Goal: Task Accomplishment & Management: Use online tool/utility

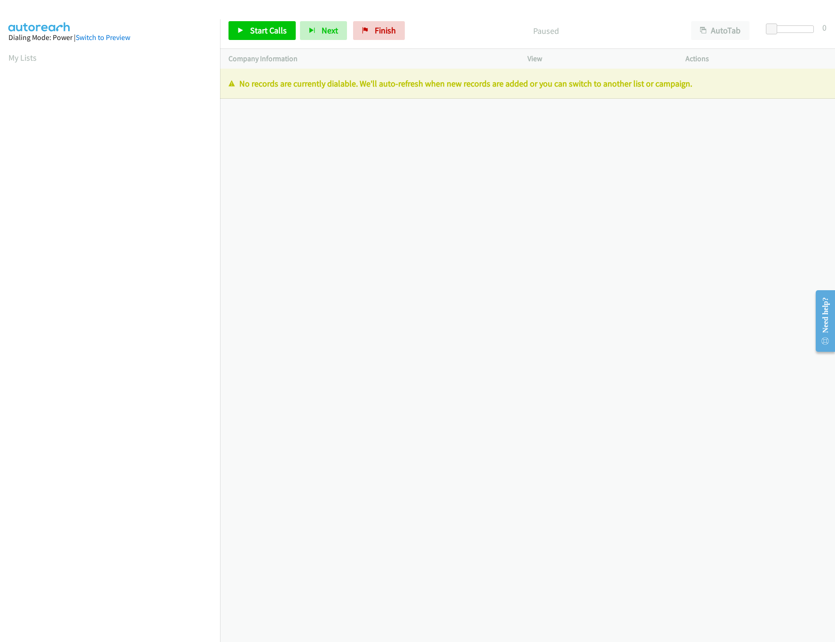
click at [367, 189] on div "[PHONE_NUMBER] Call failed - Please reload the list and try again The Callbar F…" at bounding box center [527, 355] width 615 height 573
drag, startPoint x: 381, startPoint y: 34, endPoint x: 463, endPoint y: 48, distance: 83.5
click at [381, 34] on span "Finish" at bounding box center [385, 30] width 21 height 11
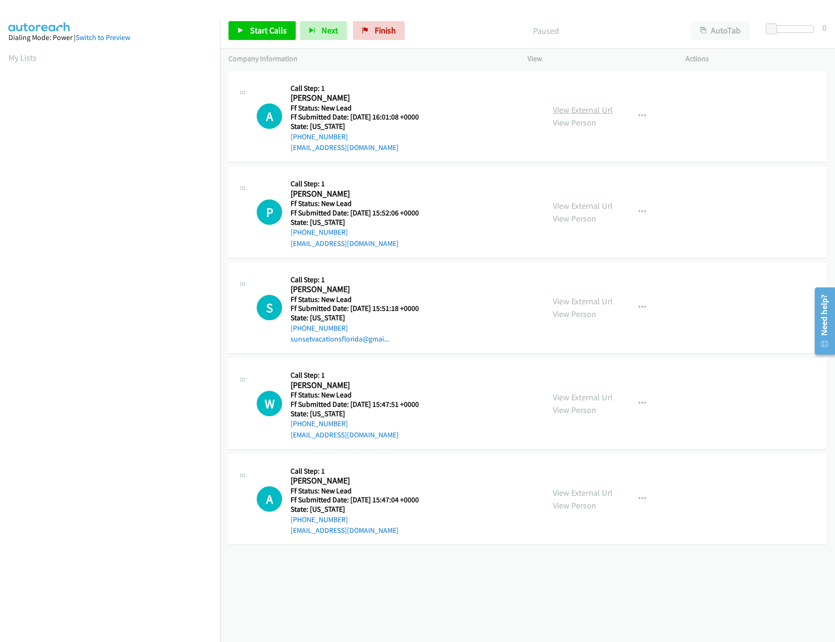
click at [566, 106] on link "View External Url" at bounding box center [583, 109] width 60 height 11
click at [583, 201] on link "View External Url" at bounding box center [583, 205] width 60 height 11
click at [572, 300] on link "View External Url" at bounding box center [583, 302] width 60 height 11
click at [263, 36] on link "Start Calls" at bounding box center [261, 30] width 67 height 19
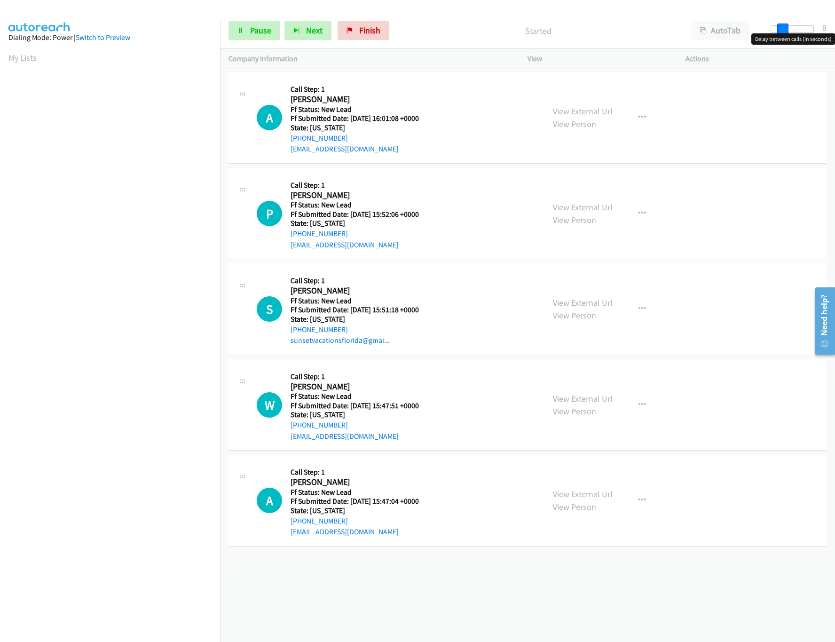
drag, startPoint x: 770, startPoint y: 28, endPoint x: 781, endPoint y: 25, distance: 11.2
click at [781, 25] on span at bounding box center [782, 29] width 11 height 11
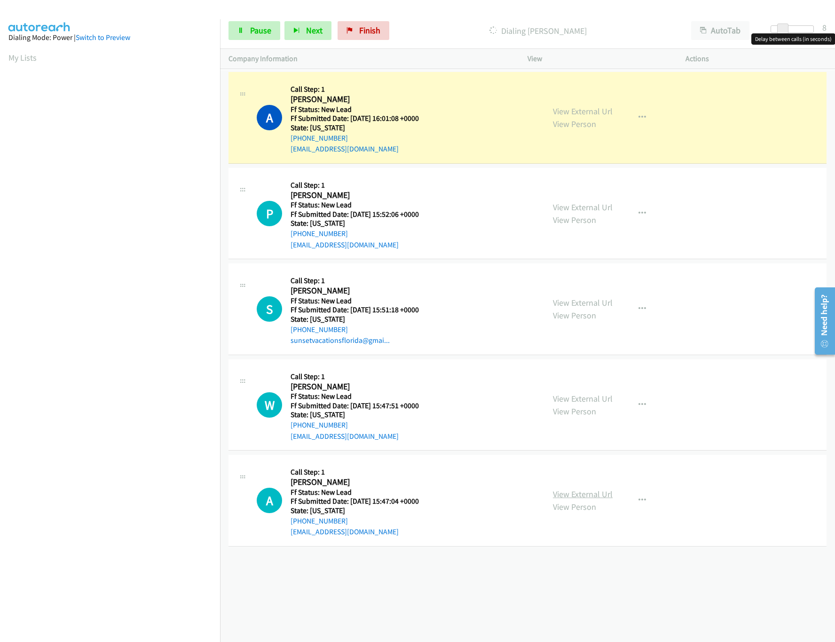
click at [570, 497] on link "View External Url" at bounding box center [583, 493] width 60 height 11
click at [580, 400] on link "View External Url" at bounding box center [583, 398] width 60 height 11
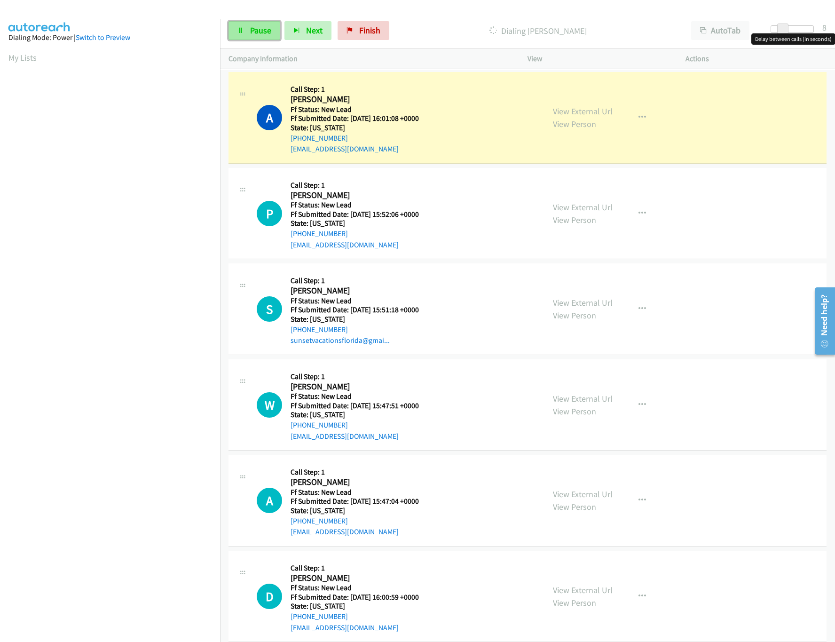
click at [246, 30] on link "Pause" at bounding box center [254, 30] width 52 height 19
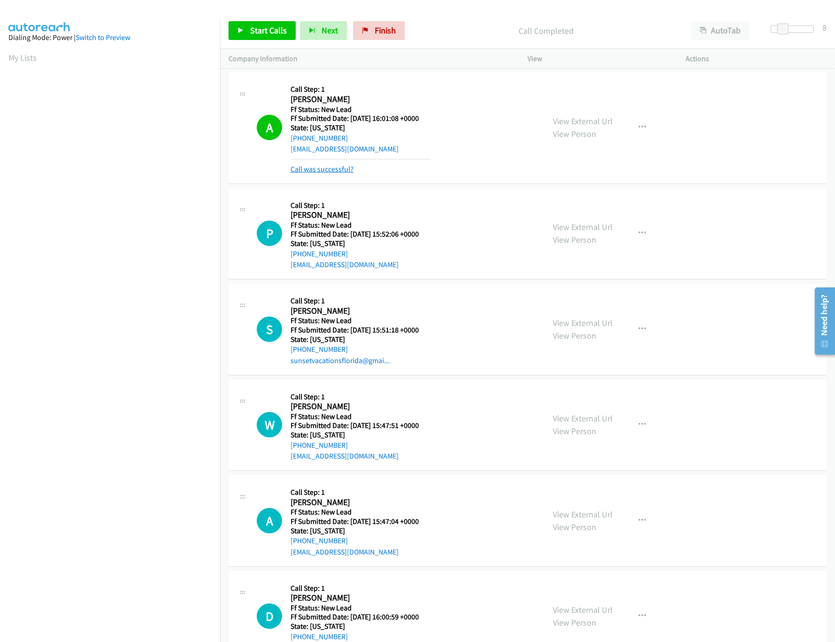
click at [298, 170] on link "Call was successful?" at bounding box center [321, 169] width 63 height 9
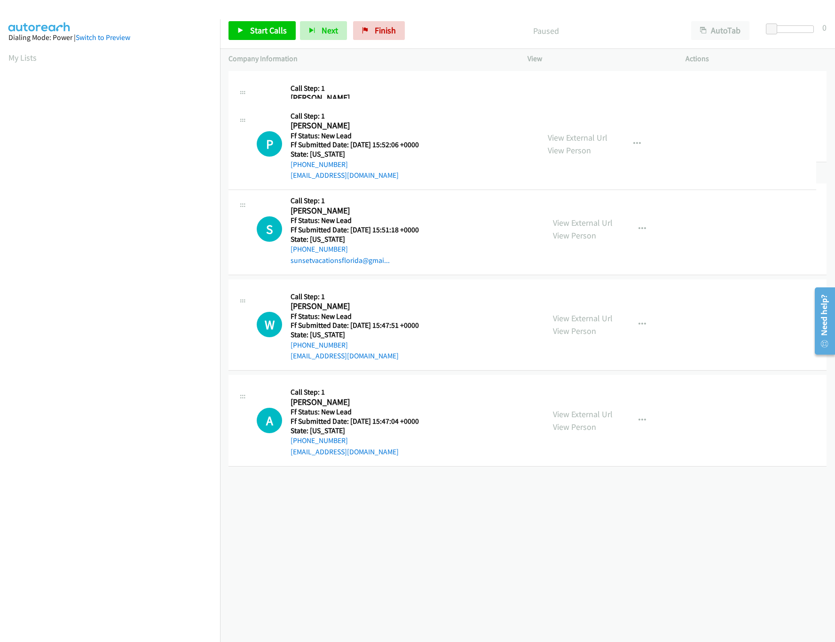
drag, startPoint x: 412, startPoint y: 182, endPoint x: 429, endPoint y: 99, distance: 85.4
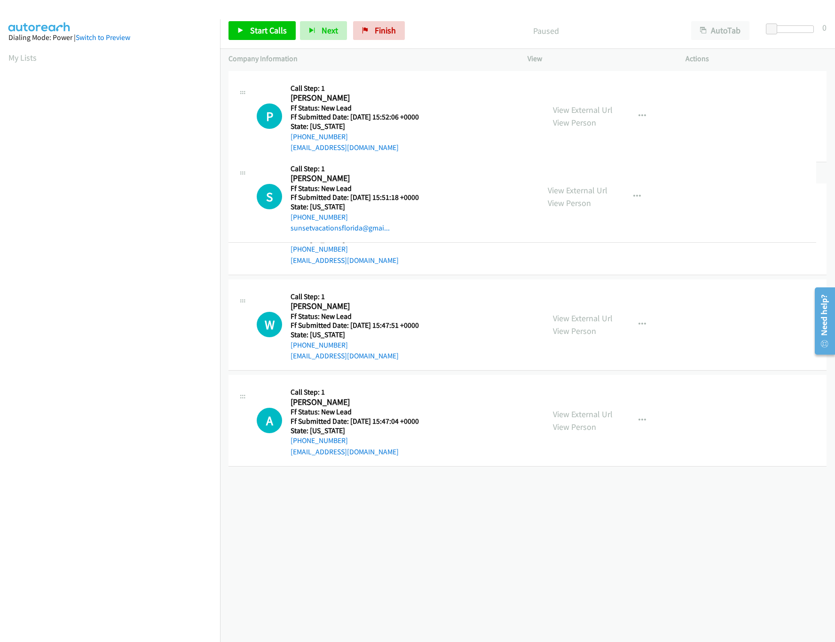
drag, startPoint x: 431, startPoint y: 320, endPoint x: 449, endPoint y: 180, distance: 140.7
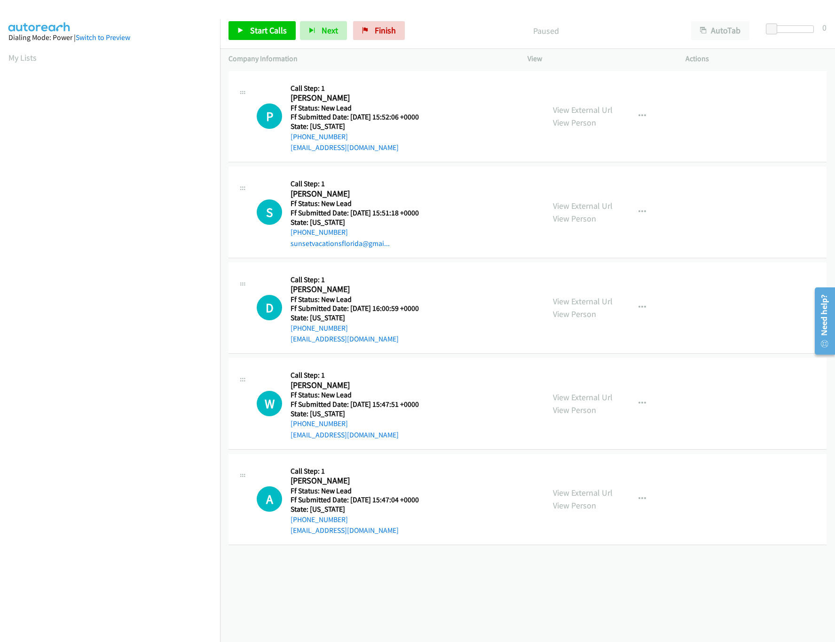
scroll to position [0, 3]
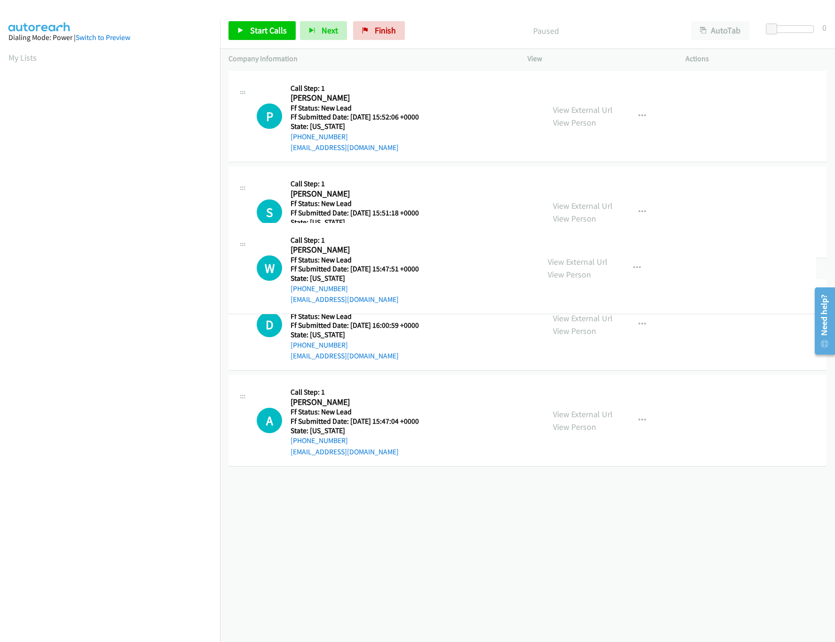
drag, startPoint x: 402, startPoint y: 406, endPoint x: 443, endPoint y: 278, distance: 134.7
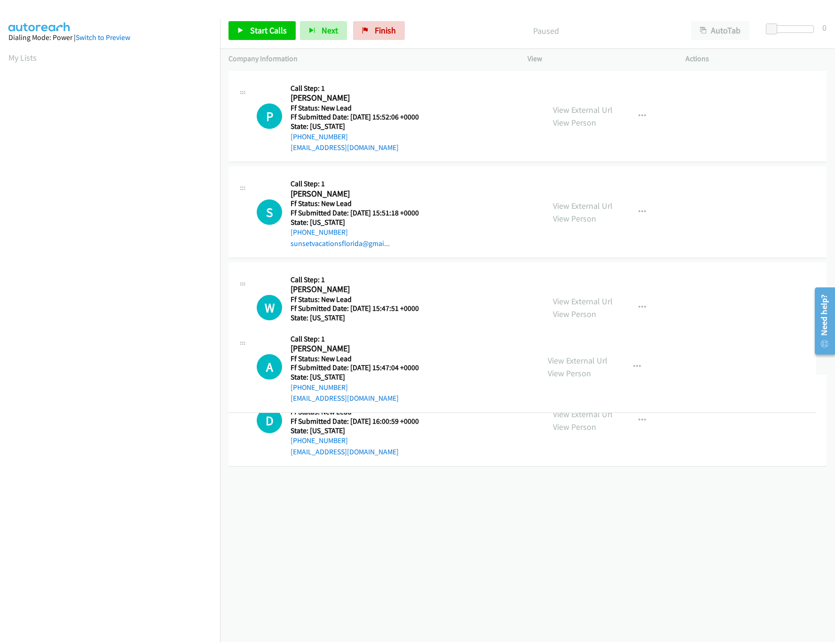
drag, startPoint x: 422, startPoint y: 504, endPoint x: 445, endPoint y: 350, distance: 155.8
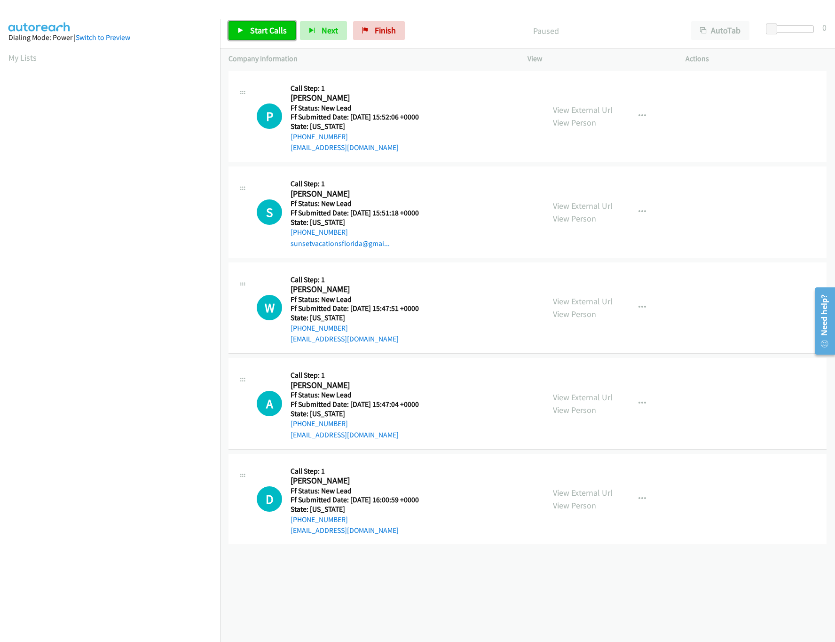
click at [260, 24] on link "Start Calls" at bounding box center [261, 30] width 67 height 19
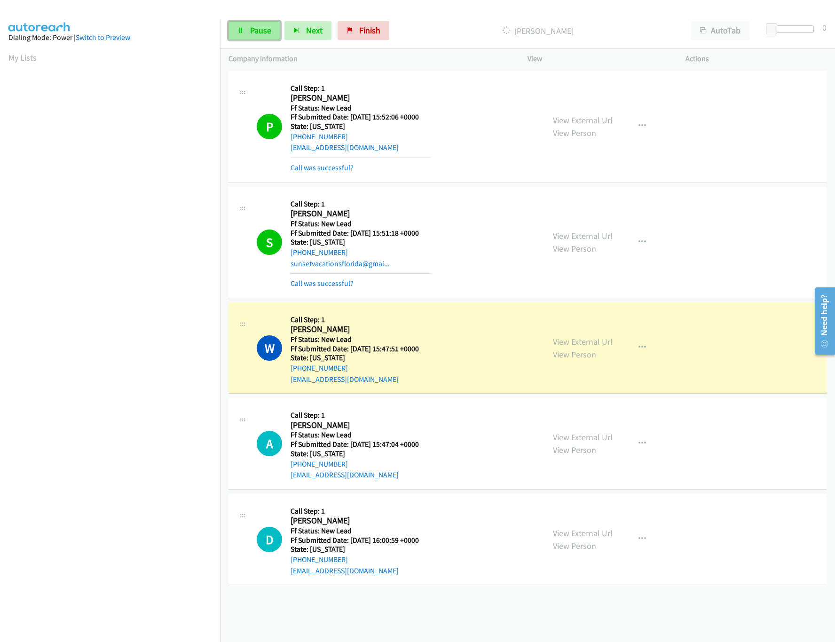
click at [264, 34] on span "Pause" at bounding box center [260, 30] width 21 height 11
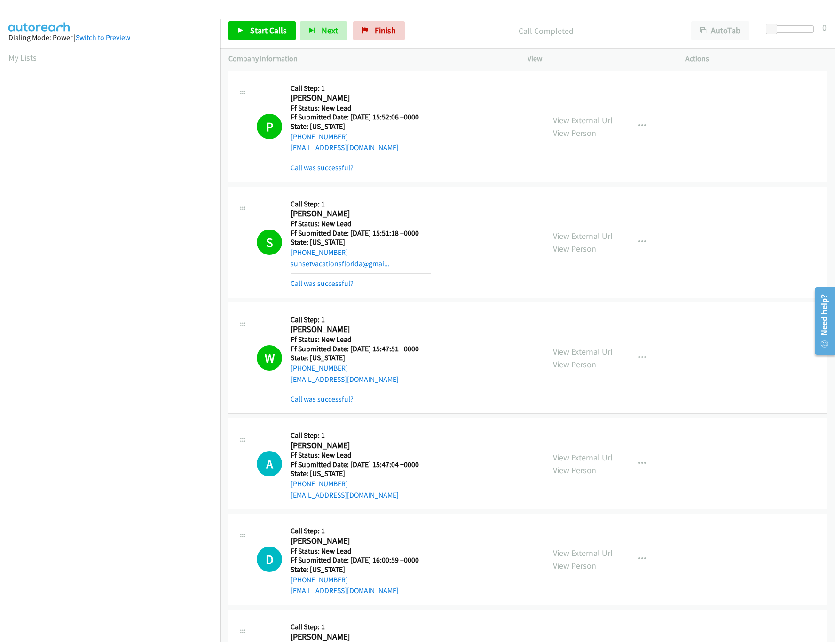
scroll to position [366, 0]
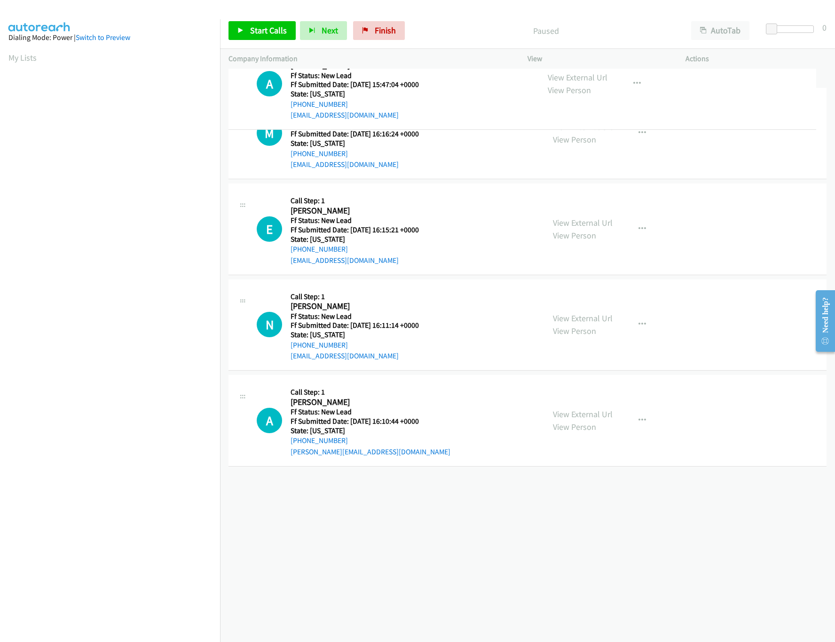
drag, startPoint x: 423, startPoint y: 518, endPoint x: 450, endPoint y: 61, distance: 458.1
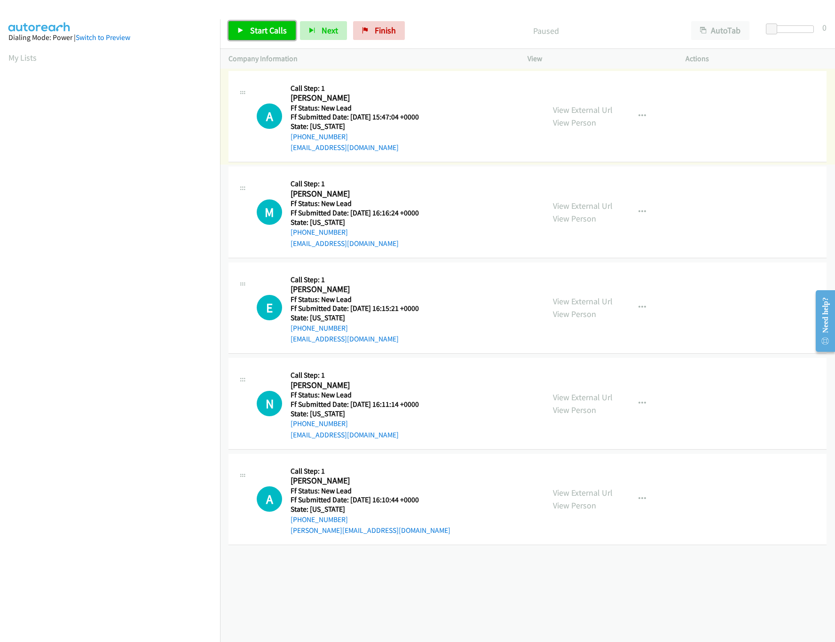
click at [280, 31] on span "Start Calls" at bounding box center [268, 30] width 37 height 11
click at [580, 306] on div "View External Url View Person" at bounding box center [583, 307] width 60 height 25
click at [582, 300] on link "View External Url" at bounding box center [583, 301] width 60 height 11
click at [580, 204] on link "View External Url" at bounding box center [583, 205] width 60 height 11
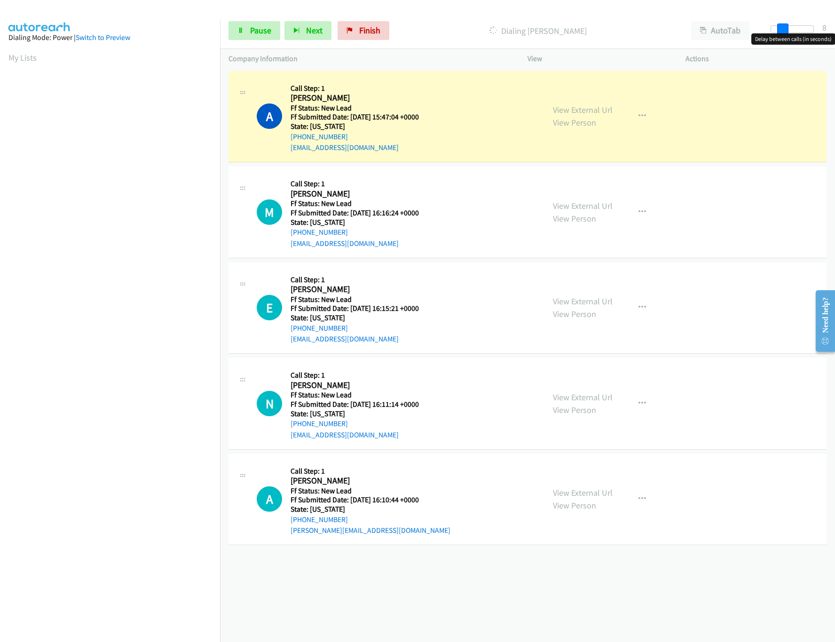
drag, startPoint x: 773, startPoint y: 25, endPoint x: 784, endPoint y: 22, distance: 11.9
click at [784, 22] on div "Start Calls Pause Next Finish Dialing Aimee Borneman AutoTab AutoTab 8" at bounding box center [527, 31] width 615 height 36
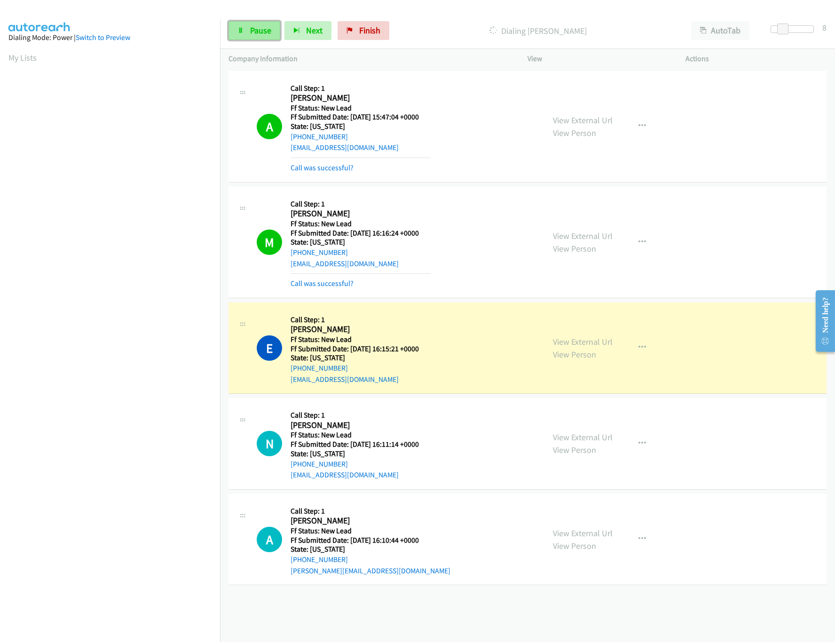
drag, startPoint x: 238, startPoint y: 30, endPoint x: 257, endPoint y: 31, distance: 18.9
click at [238, 30] on icon at bounding box center [240, 31] width 7 height 7
drag, startPoint x: 780, startPoint y: 29, endPoint x: 827, endPoint y: 28, distance: 47.0
click at [827, 28] on div "Start Calls Pause Next Finish Paused AutoTab AutoTab 15" at bounding box center [527, 31] width 615 height 36
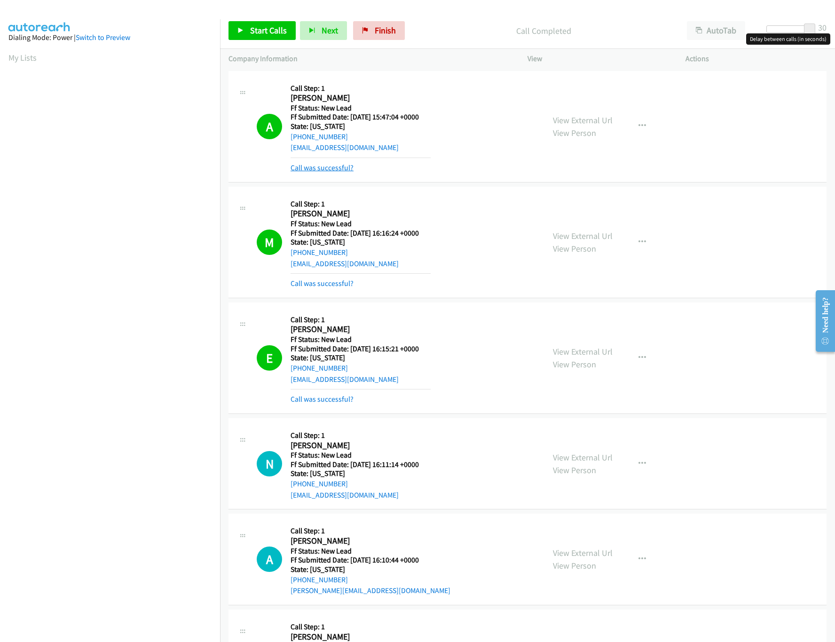
click at [319, 165] on link "Call was successful?" at bounding box center [321, 167] width 63 height 9
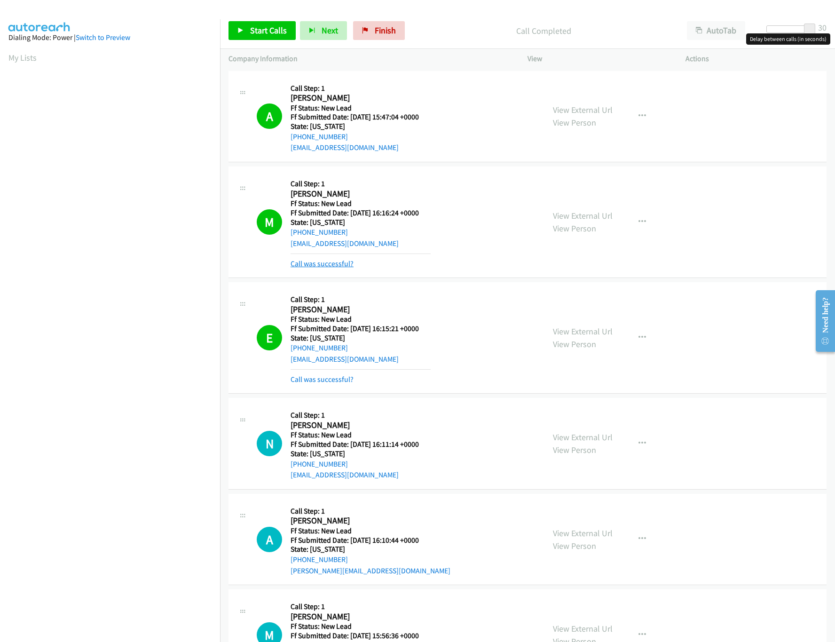
click at [320, 264] on link "Call was successful?" at bounding box center [321, 263] width 63 height 9
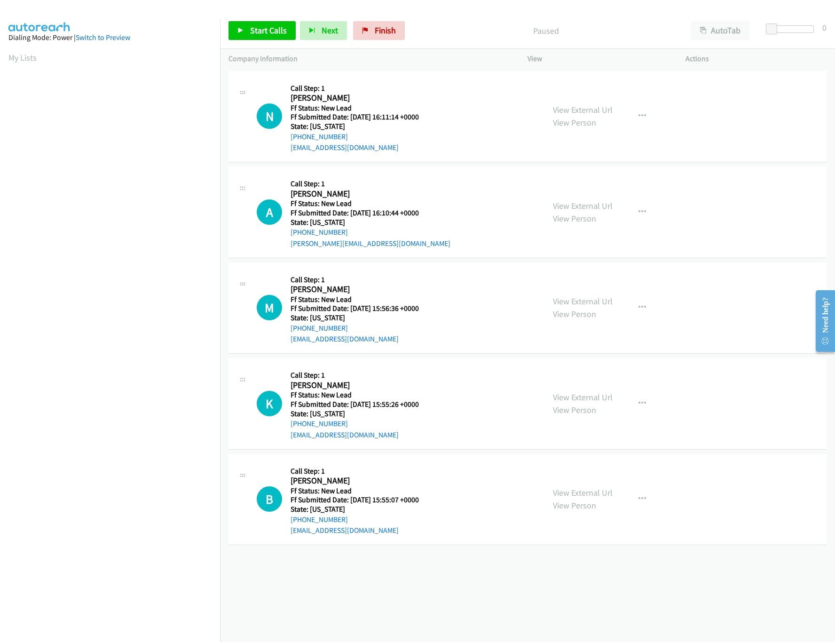
click at [322, 571] on div "[PHONE_NUMBER] Call failed - Please reload the list and try again The Callbar F…" at bounding box center [527, 355] width 615 height 573
click at [577, 302] on link "View External Url" at bounding box center [583, 301] width 60 height 11
drag, startPoint x: 568, startPoint y: 217, endPoint x: 568, endPoint y: 209, distance: 8.5
click at [568, 217] on link "View Person" at bounding box center [574, 218] width 43 height 11
drag, startPoint x: 568, startPoint y: 209, endPoint x: 567, endPoint y: 202, distance: 6.6
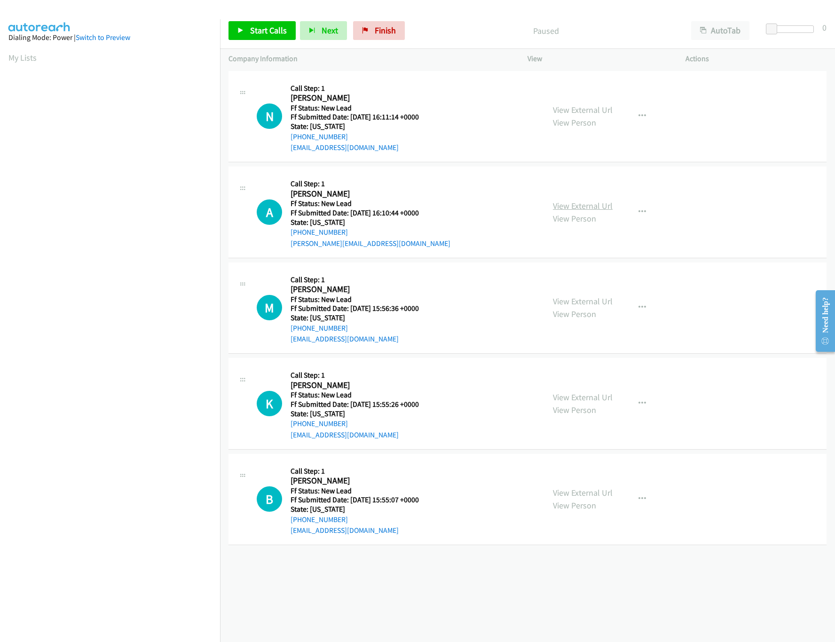
click at [596, 205] on link "View External Url" at bounding box center [583, 205] width 60 height 11
click at [598, 109] on link "View External Url" at bounding box center [583, 109] width 60 height 11
click at [574, 399] on link "View External Url" at bounding box center [583, 397] width 60 height 11
click at [580, 495] on link "View External Url" at bounding box center [583, 492] width 60 height 11
click at [264, 35] on span "Start Calls" at bounding box center [268, 30] width 37 height 11
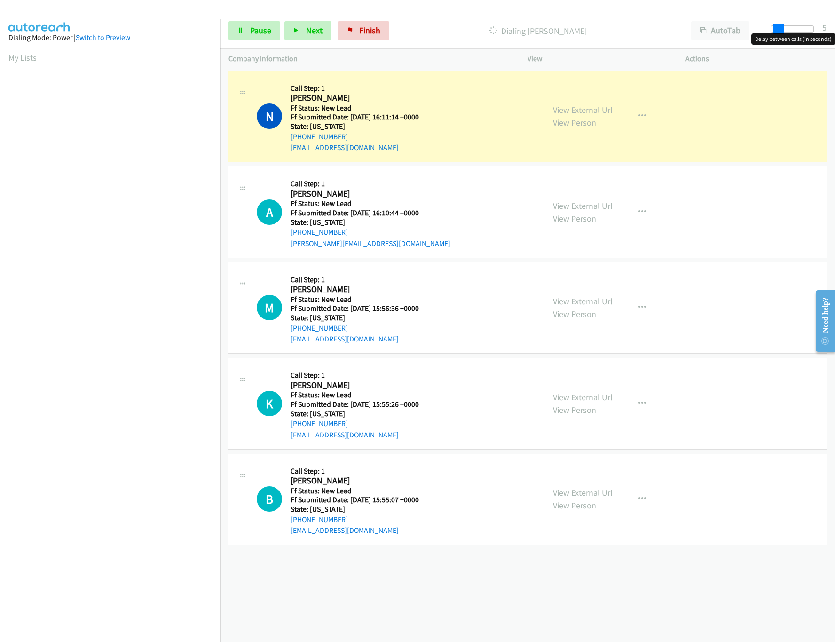
drag, startPoint x: 772, startPoint y: 31, endPoint x: 779, endPoint y: 31, distance: 7.1
click at [779, 31] on span at bounding box center [778, 29] width 11 height 11
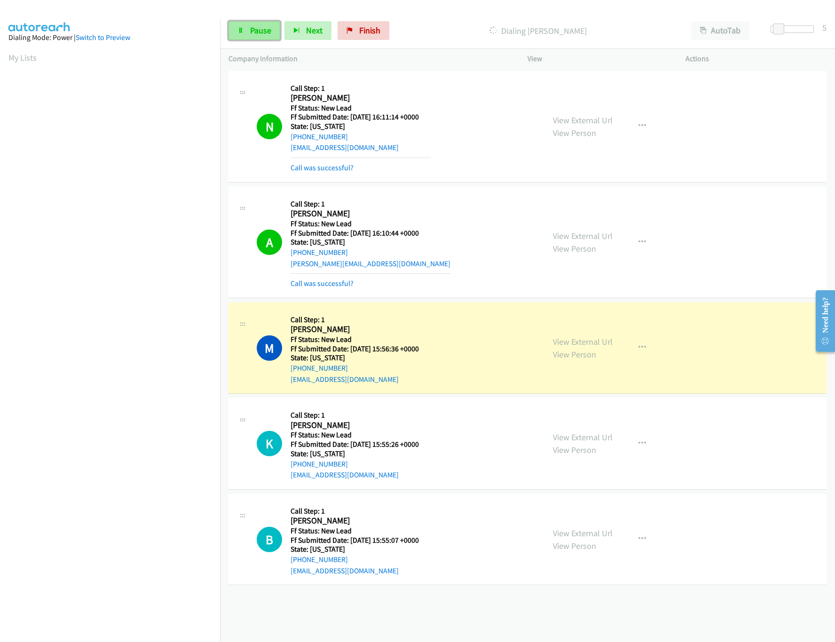
click at [256, 31] on span "Pause" at bounding box center [260, 30] width 21 height 11
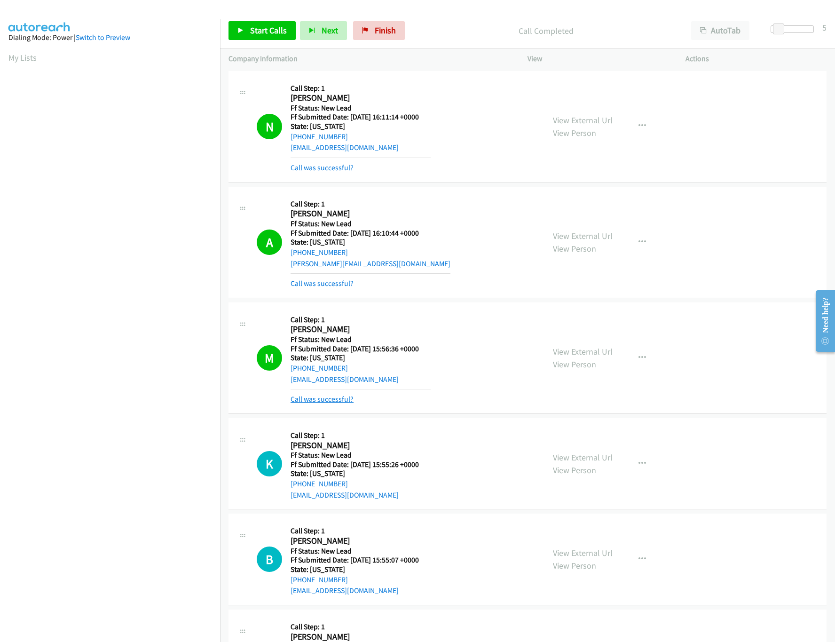
click at [318, 400] on link "Call was successful?" at bounding box center [321, 398] width 63 height 9
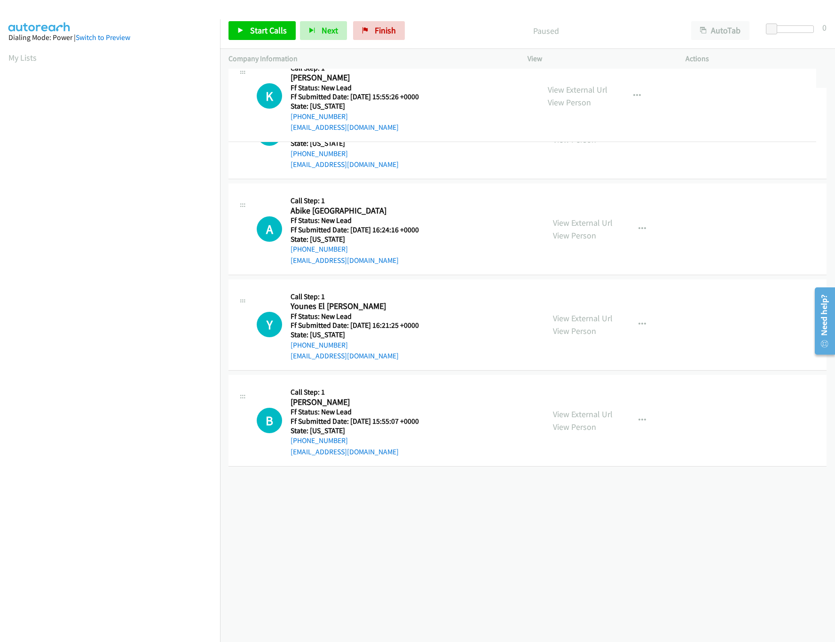
drag, startPoint x: 368, startPoint y: 407, endPoint x: 422, endPoint y: 65, distance: 345.3
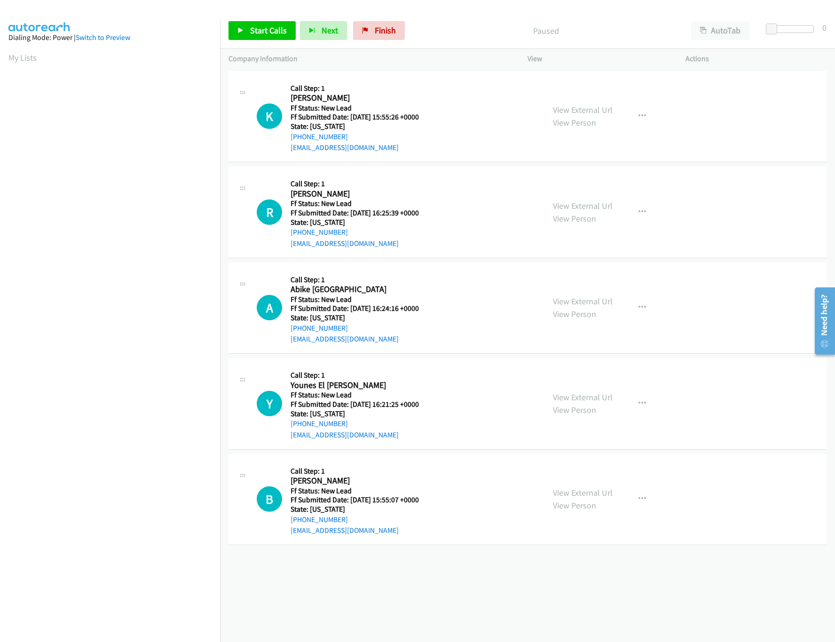
drag, startPoint x: 228, startPoint y: 24, endPoint x: 233, endPoint y: 27, distance: 5.5
click at [229, 24] on div "Start Calls Pause Next Finish Paused AutoTab AutoTab 0" at bounding box center [527, 31] width 615 height 36
click at [243, 27] on link "Start Calls" at bounding box center [261, 30] width 67 height 19
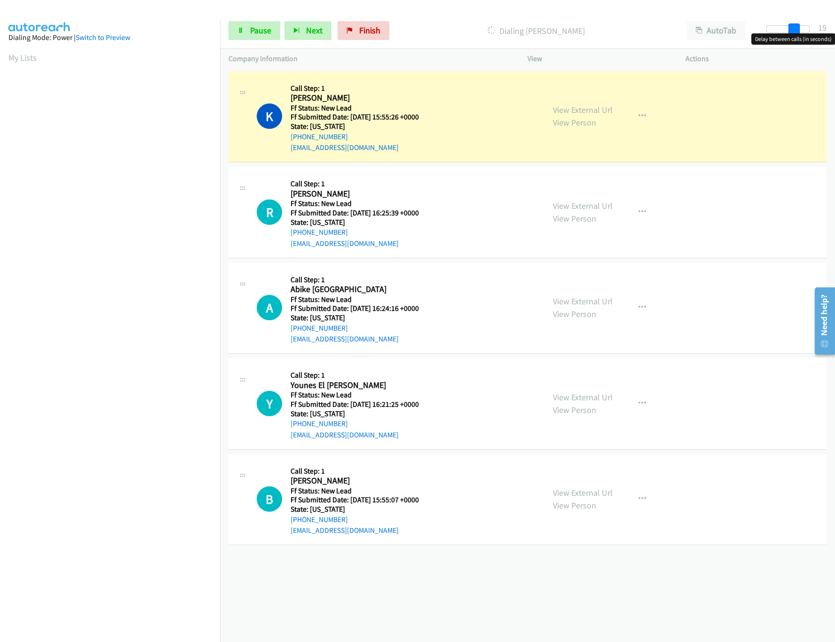
drag, startPoint x: 784, startPoint y: 29, endPoint x: 815, endPoint y: 132, distance: 107.4
click at [800, 29] on span at bounding box center [793, 29] width 11 height 11
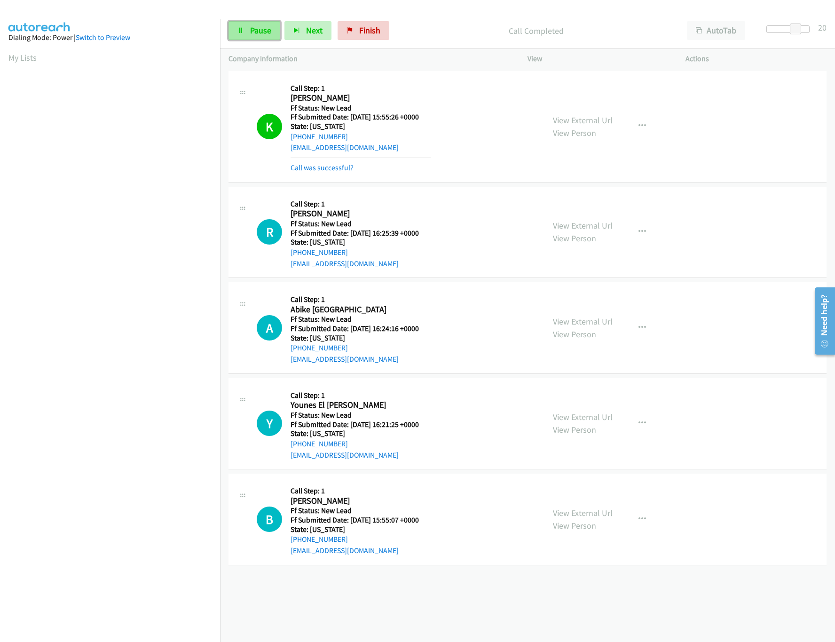
click at [253, 39] on link "Pause" at bounding box center [254, 30] width 52 height 19
click at [378, 30] on span "Finish" at bounding box center [385, 30] width 21 height 11
